Goal: Task Accomplishment & Management: Use online tool/utility

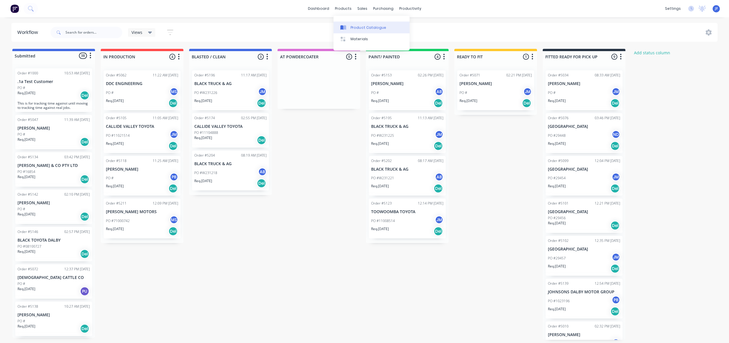
click at [356, 27] on div "Product Catalogue" at bounding box center [369, 27] width 36 height 5
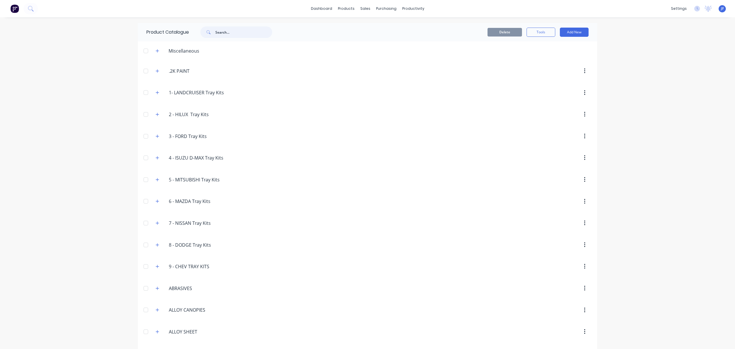
click at [233, 32] on input "text" at bounding box center [243, 31] width 57 height 11
type input "j"
click at [411, 25] on link "Workflow" at bounding box center [432, 27] width 76 height 11
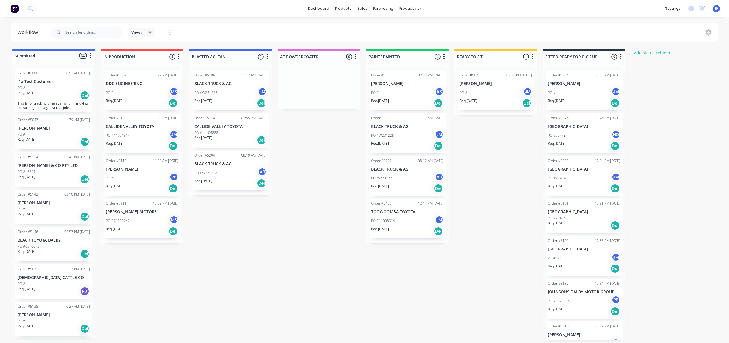
click at [405, 184] on div "Req. [DATE] Del" at bounding box center [407, 188] width 72 height 10
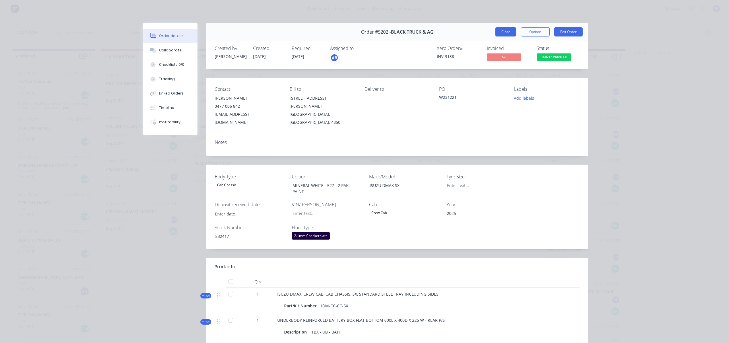
click at [506, 34] on button "Close" at bounding box center [505, 31] width 21 height 9
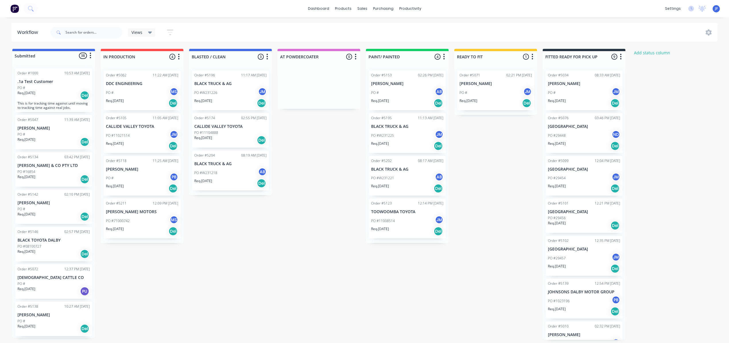
click at [226, 178] on div "Req. [DATE] Del" at bounding box center [230, 183] width 72 height 10
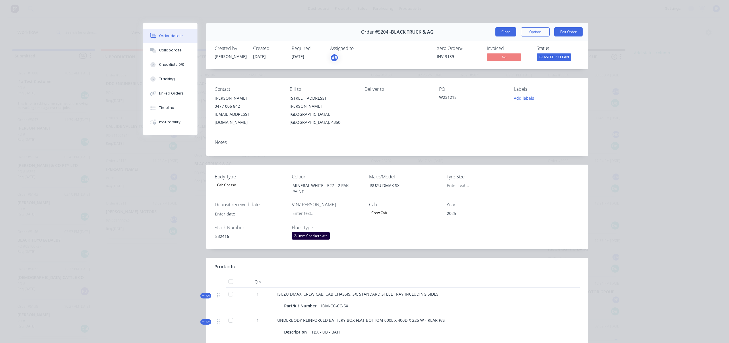
click at [502, 29] on button "Close" at bounding box center [505, 31] width 21 height 9
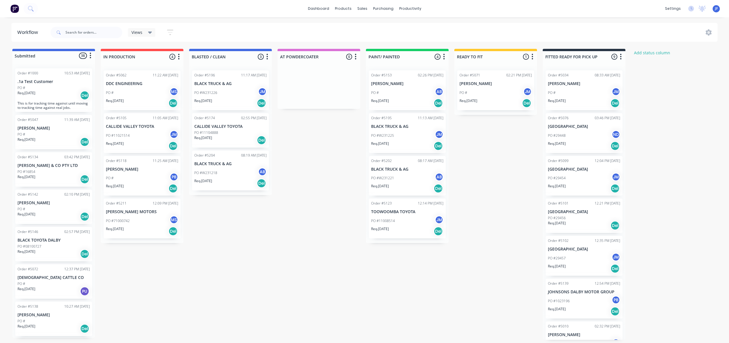
click at [215, 96] on div "PO #W231226 JM" at bounding box center [230, 92] width 72 height 11
